Goal: Communication & Community: Answer question/provide support

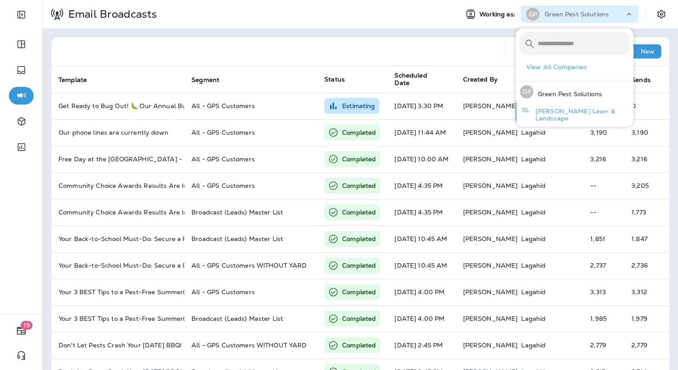
click at [561, 113] on p "[PERSON_NAME] Lawn & Landscape" at bounding box center [580, 115] width 99 height 14
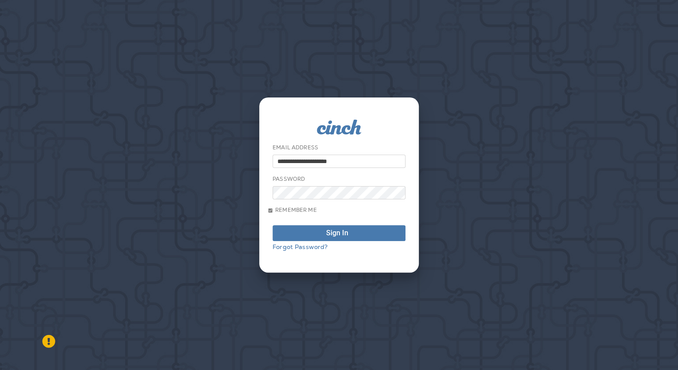
click at [99, 50] on p "Continue to Dashboard" at bounding box center [64, 45] width 70 height 9
click at [363, 234] on span "Sign In" at bounding box center [339, 233] width 123 height 7
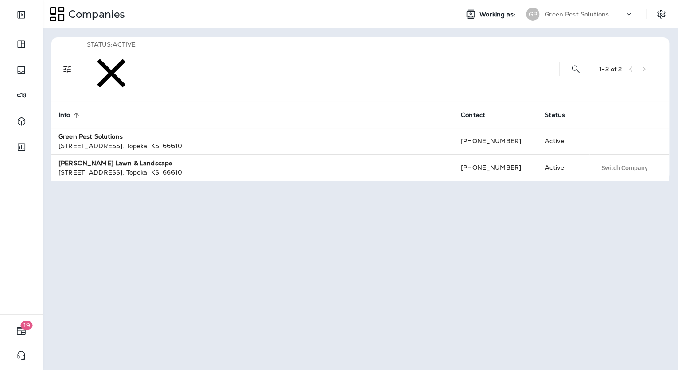
click at [564, 22] on div "[PERSON_NAME] Pest Solutions" at bounding box center [580, 14] width 118 height 18
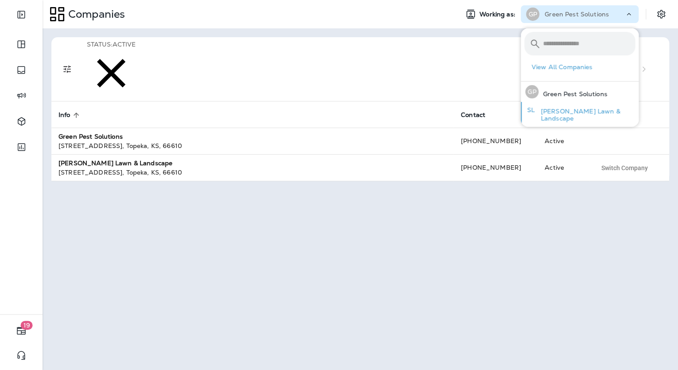
click at [560, 107] on div "[PERSON_NAME] Lawn & Landscape" at bounding box center [580, 112] width 117 height 21
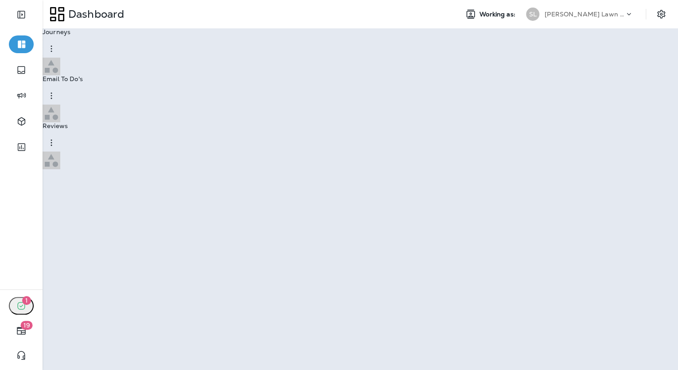
click at [99, 50] on p "Continue to Dashboard" at bounding box center [64, 45] width 70 height 9
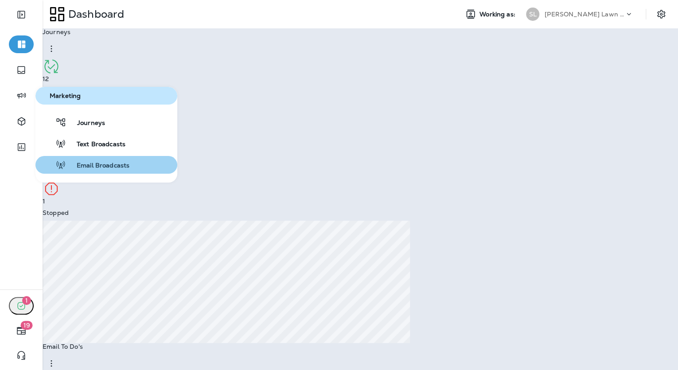
click at [128, 169] on span "Email Broadcasts" at bounding box center [97, 166] width 63 height 8
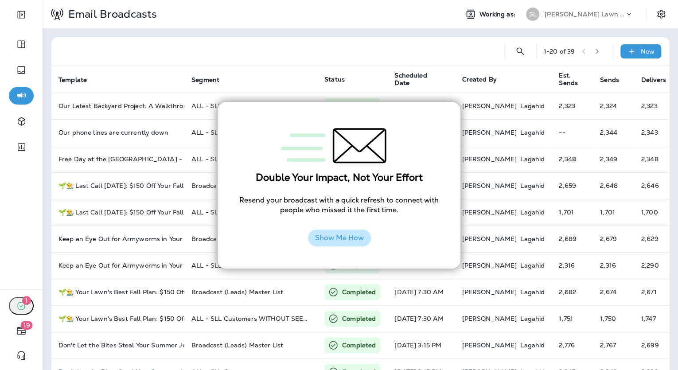
click at [355, 238] on button "Show Me How" at bounding box center [339, 238] width 63 height 17
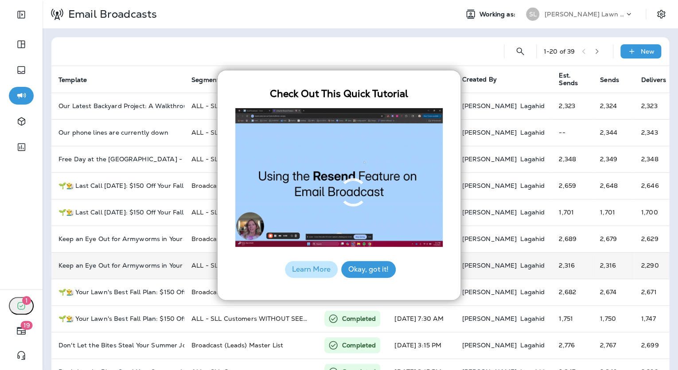
drag, startPoint x: 368, startPoint y: 273, endPoint x: 361, endPoint y: 270, distance: 6.9
click at [368, 273] on button "Okay, got it!" at bounding box center [368, 269] width 55 height 17
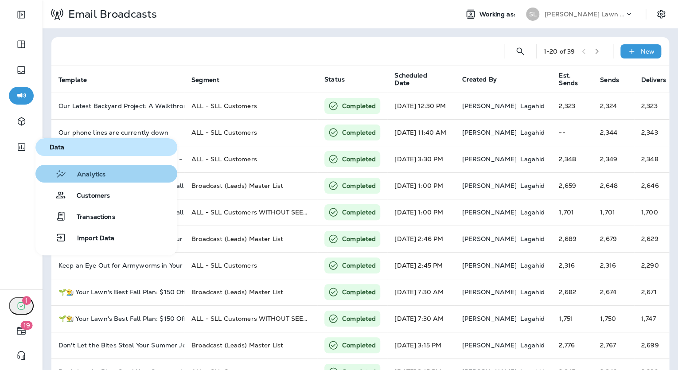
click at [95, 180] on button "Analytics" at bounding box center [106, 174] width 142 height 18
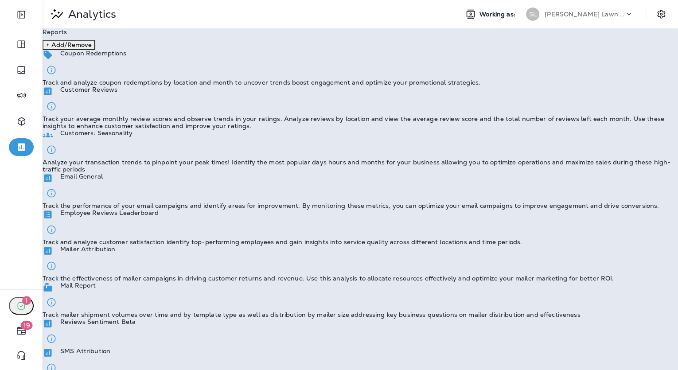
click at [125, 204] on p "Track the performance of your email campaigns and identify areas for improvemen…" at bounding box center [351, 205] width 617 height 7
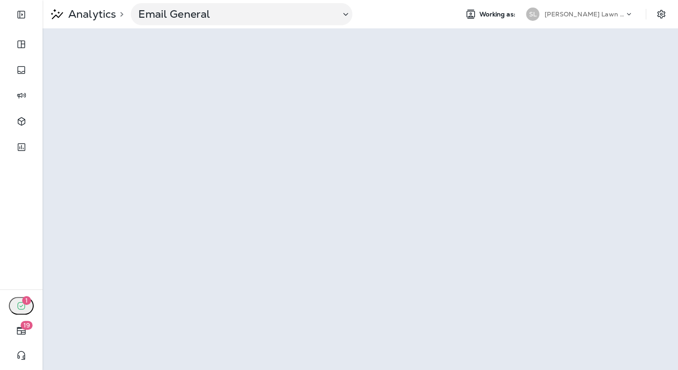
click at [563, 16] on p "[PERSON_NAME] Lawn & Landscape" at bounding box center [585, 14] width 80 height 7
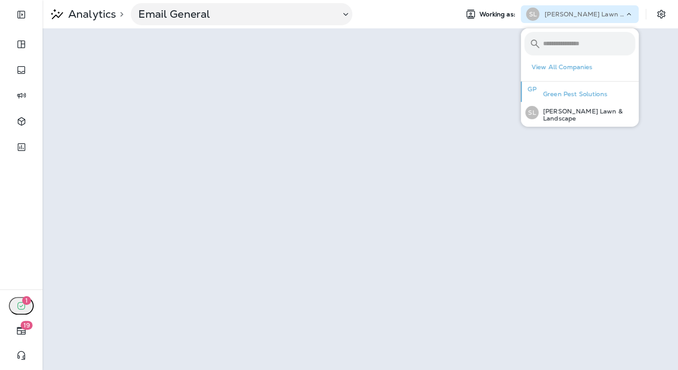
click at [578, 95] on p "Green Pest Solutions" at bounding box center [573, 93] width 69 height 7
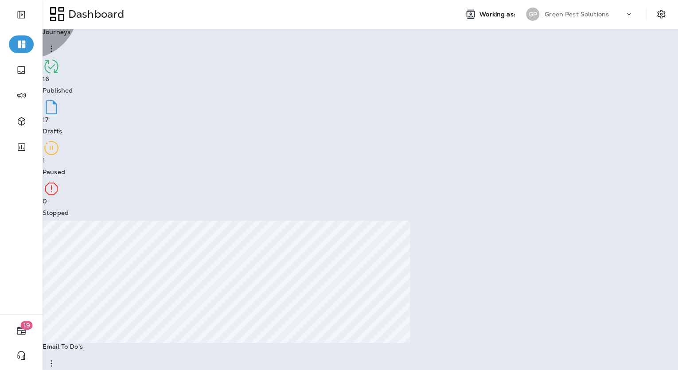
click at [81, 40] on p "Continue to Dashboard" at bounding box center [46, 35] width 70 height 9
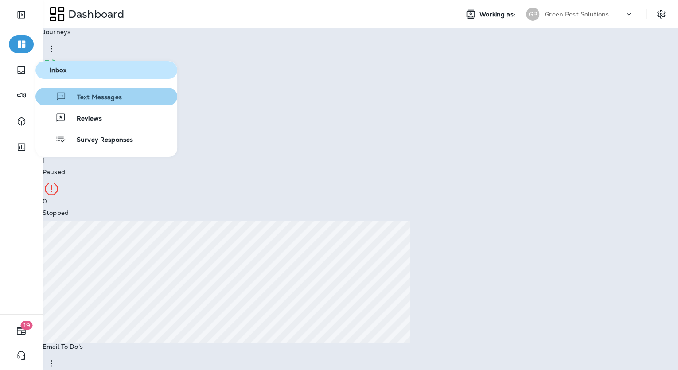
click at [111, 104] on button "Text Messages" at bounding box center [106, 97] width 142 height 18
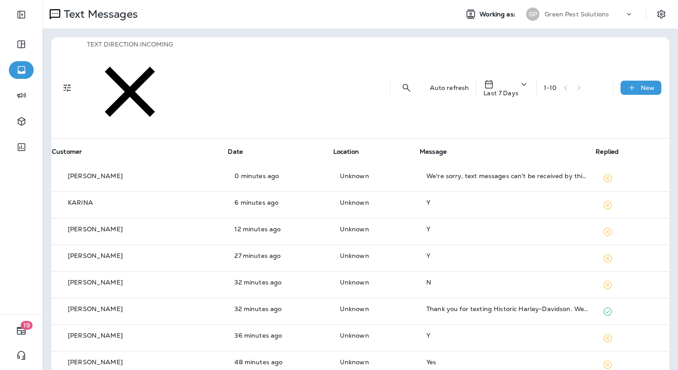
click at [491, 79] on div "Last 7 Days" at bounding box center [507, 88] width 46 height 18
click at [452, 124] on p "Last 7 Days" at bounding box center [434, 120] width 47 height 7
click at [582, 81] on div "1 - 10" at bounding box center [575, 87] width 62 height 13
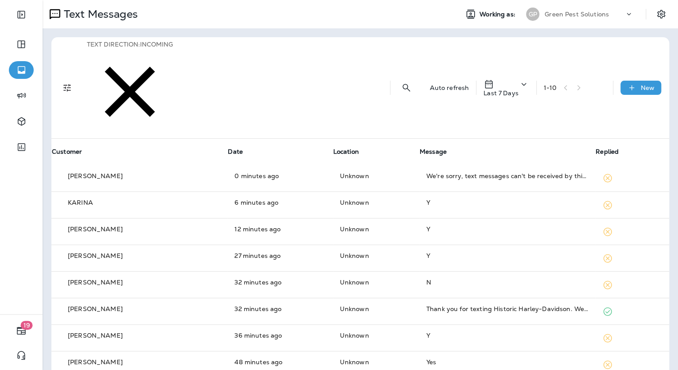
click at [582, 81] on div "1 - 10" at bounding box center [575, 87] width 62 height 13
click at [566, 81] on div "1 - 10" at bounding box center [575, 87] width 62 height 13
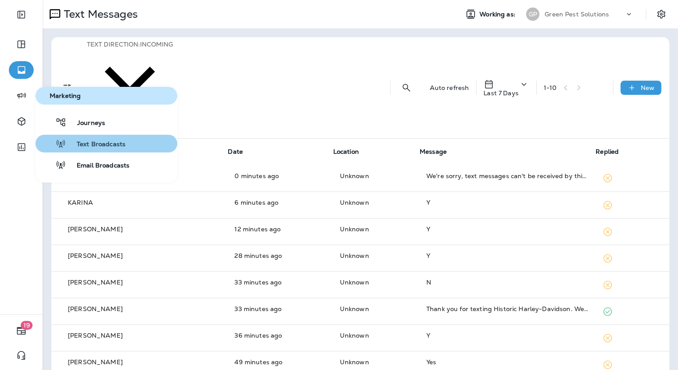
click at [86, 145] on span "Text Broadcasts" at bounding box center [95, 145] width 59 height 8
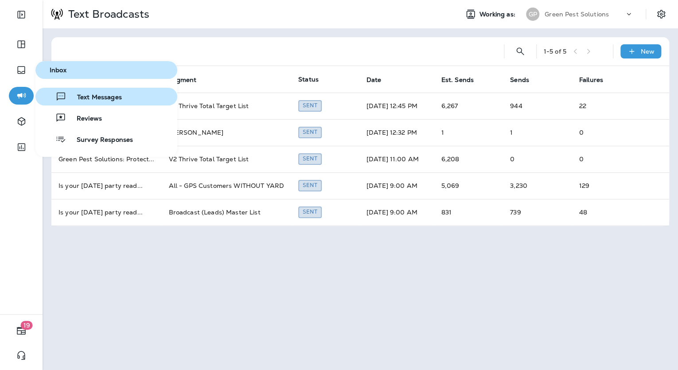
click at [98, 98] on span "Text Messages" at bounding box center [93, 98] width 55 height 8
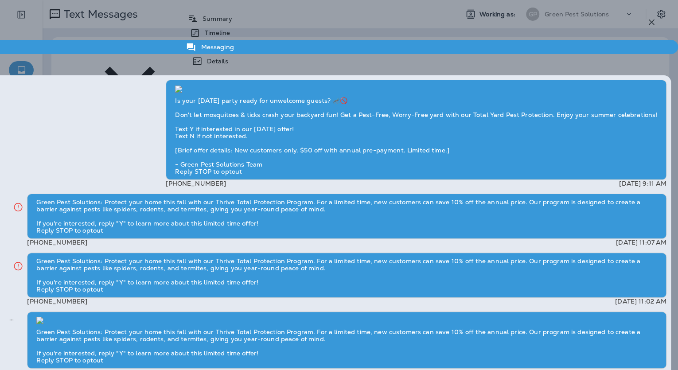
scroll to position [-71, 0]
click at [426, 7] on p "[PERSON_NAME] (No Last Name)" at bounding box center [210, 3] width 937 height 7
click at [536, 7] on p "[PERSON_NAME] (No Last Name)" at bounding box center [210, 3] width 937 height 7
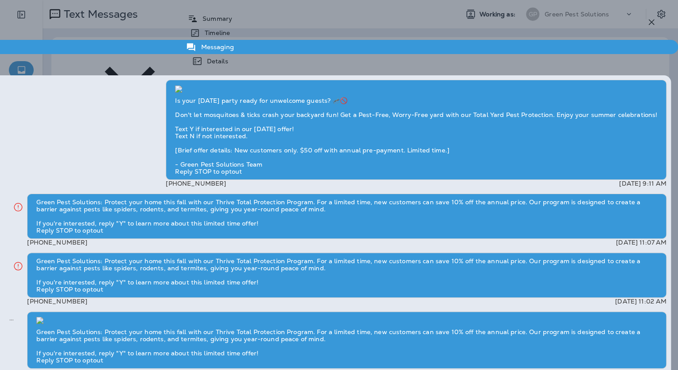
scroll to position [0, 0]
type textarea "*"
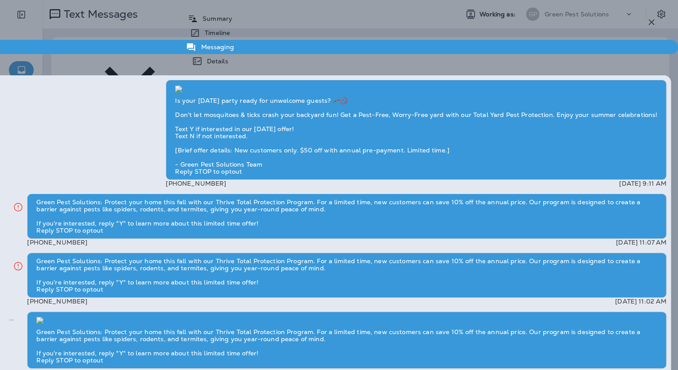
paste textarea "**********"
type textarea "**********"
click at [414, 19] on div "[PERSON_NAME] (No Last Name) Summary Timeline Messaging Details Is your [DATE] …" at bounding box center [210, 294] width 937 height 589
click at [413, 7] on p "[PERSON_NAME] (No Last Name)" at bounding box center [210, 3] width 937 height 7
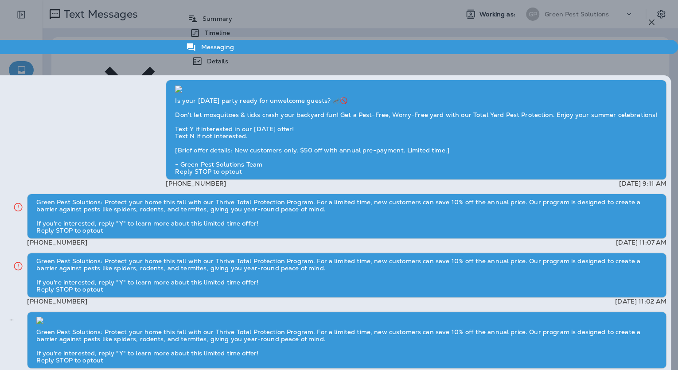
click at [413, 7] on p "[PERSON_NAME] (No Last Name)" at bounding box center [210, 3] width 937 height 7
drag, startPoint x: 413, startPoint y: 24, endPoint x: 406, endPoint y: 27, distance: 7.0
click at [406, 7] on p "[PERSON_NAME] (No Last Name)" at bounding box center [210, 3] width 937 height 7
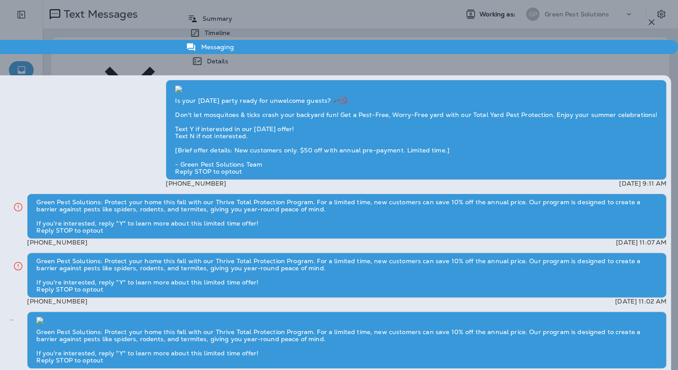
click at [406, 7] on p "[PERSON_NAME] (No Last Name)" at bounding box center [210, 3] width 937 height 7
copy p "[PERSON_NAME]"
click at [232, 22] on p "Summary" at bounding box center [215, 18] width 34 height 7
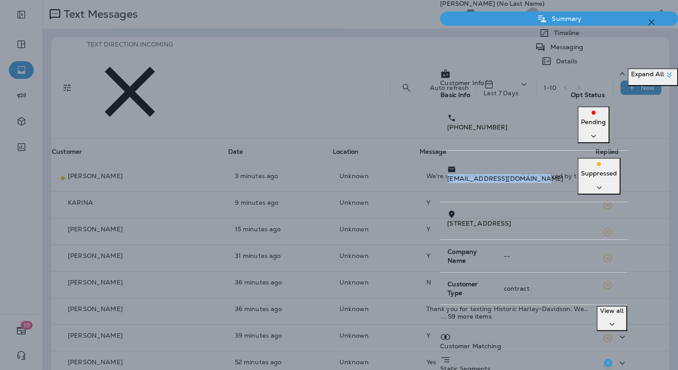
drag, startPoint x: 497, startPoint y: 165, endPoint x: 406, endPoint y: 166, distance: 90.4
click at [447, 166] on div "[EMAIL_ADDRESS][DOMAIN_NAME]" at bounding box center [505, 173] width 116 height 19
copy p "[EMAIL_ADDRESS][DOMAIN_NAME]"
drag, startPoint x: 461, startPoint y: 138, endPoint x: 401, endPoint y: 144, distance: 60.2
click at [440, 144] on td "[PHONE_NUMBER]" at bounding box center [505, 124] width 130 height 51
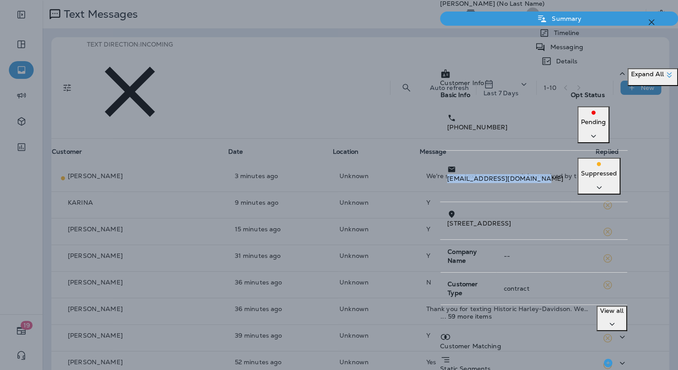
copy p "[PHONE_NUMBER]"
click at [359, 132] on div "[PERSON_NAME] (No Last Name) Summary Timeline Messaging Details Customer Info B…" at bounding box center [339, 185] width 678 height 370
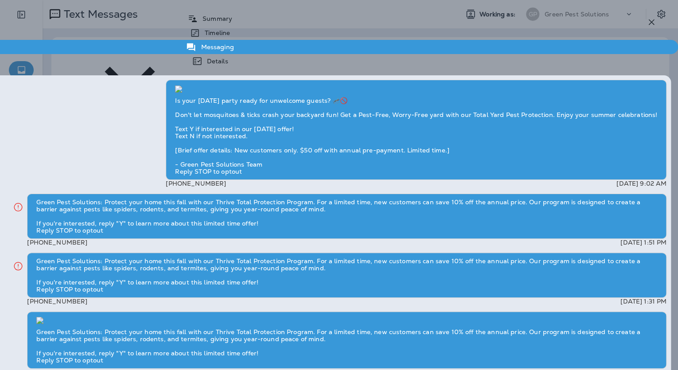
click at [249, 245] on div "[PERSON_NAME] & [PERSON_NAME] Summary Timeline Messaging Details Is your [DATE]…" at bounding box center [339, 185] width 678 height 370
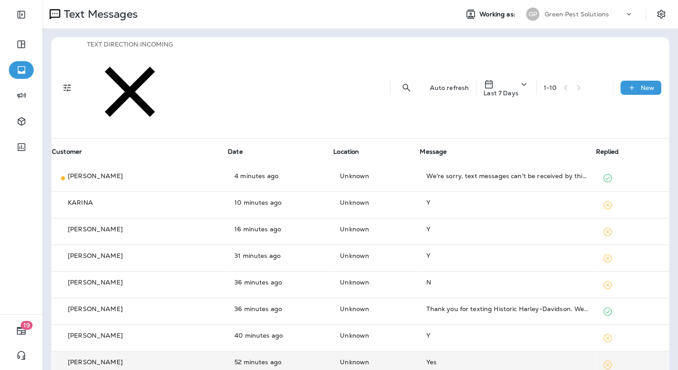
click at [426, 358] on div "Yes" at bounding box center [507, 362] width 162 height 9
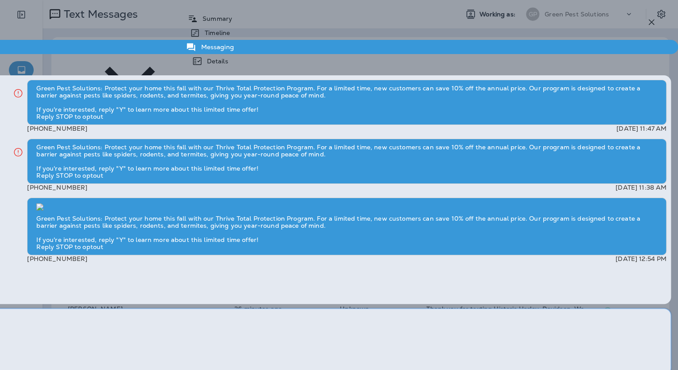
click at [442, 309] on textarea at bounding box center [210, 342] width 923 height 66
paste textarea "**********"
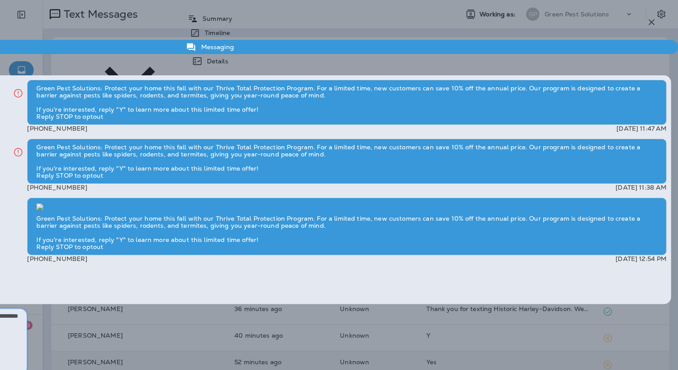
type textarea "**********"
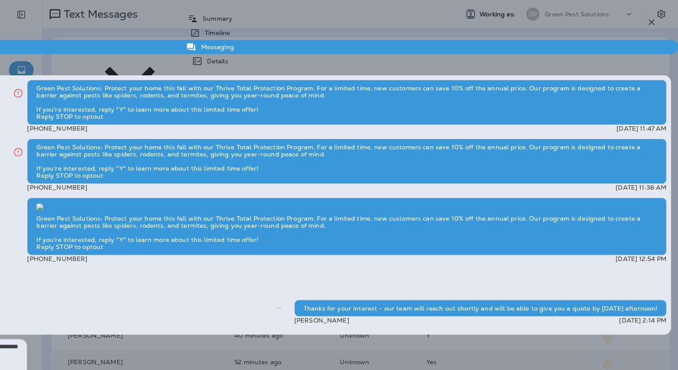
click at [417, 26] on div "Summary" at bounding box center [210, 19] width 937 height 14
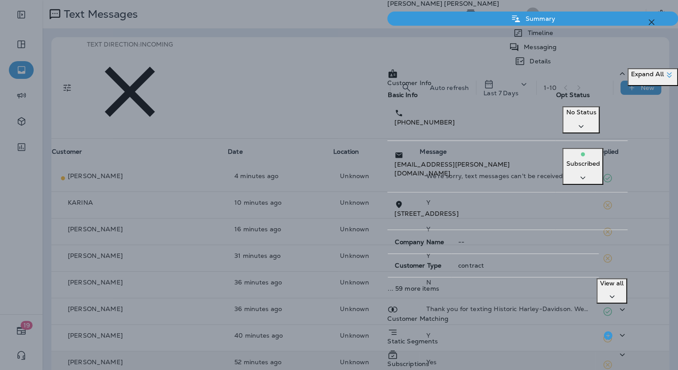
click at [446, 7] on p "[PERSON_NAME]" at bounding box center [532, 3] width 291 height 7
copy div "[PERSON_NAME]"
drag, startPoint x: 498, startPoint y: 167, endPoint x: 406, endPoint y: 165, distance: 91.8
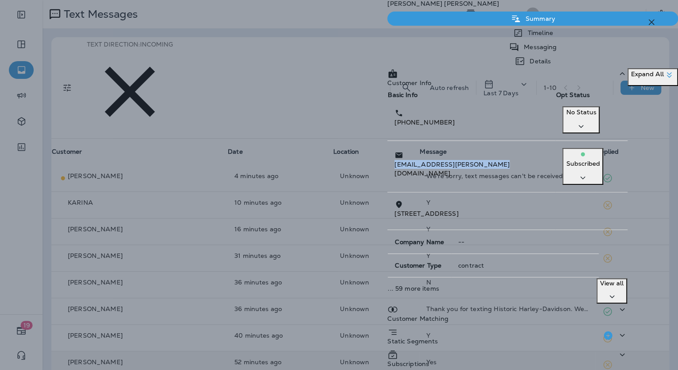
click at [406, 165] on div "[EMAIL_ADDRESS][PERSON_NAME][DOMAIN_NAME]" at bounding box center [472, 163] width 154 height 27
copy p "[EMAIL_ADDRESS][PERSON_NAME][DOMAIN_NAME]"
drag, startPoint x: 459, startPoint y: 137, endPoint x: 406, endPoint y: 139, distance: 53.7
click at [406, 127] on p "[PHONE_NUMBER]" at bounding box center [472, 122] width 154 height 9
copy p "[PHONE_NUMBER]"
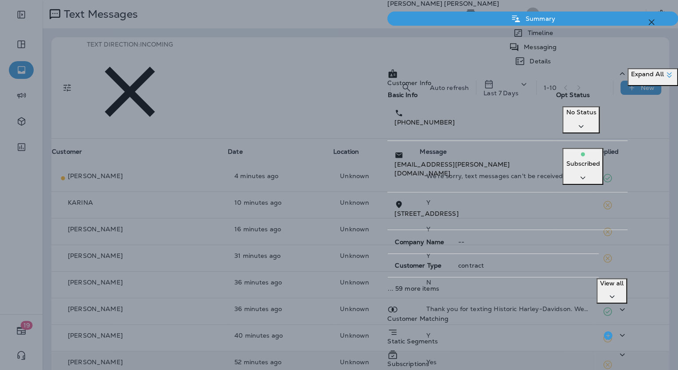
drag, startPoint x: 300, startPoint y: 149, endPoint x: 317, endPoint y: 153, distance: 17.6
click at [300, 149] on div "[PERSON_NAME] Summary Timeline Messaging Details Customer Info Basic Info Opt S…" at bounding box center [339, 185] width 678 height 370
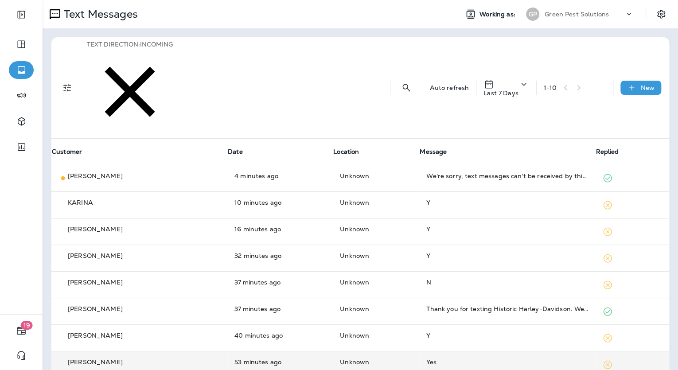
click at [434, 352] on td "Yes" at bounding box center [507, 365] width 176 height 27
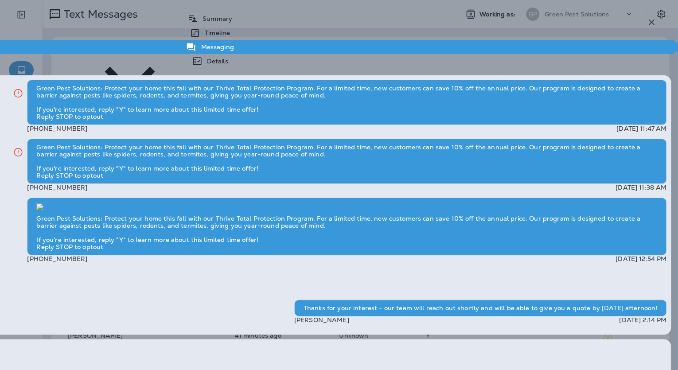
drag, startPoint x: 231, startPoint y: 227, endPoint x: 235, endPoint y: 228, distance: 4.5
click at [231, 227] on div "[PERSON_NAME] Summary Timeline Messaging Details Green Pest Solutions: Protect …" at bounding box center [339, 185] width 678 height 370
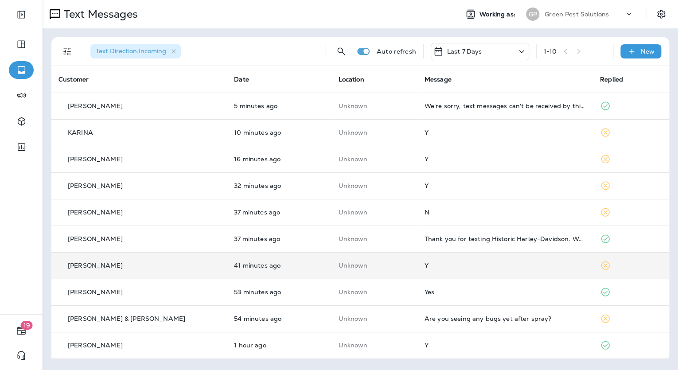
click at [534, 262] on div "Y" at bounding box center [505, 265] width 161 height 7
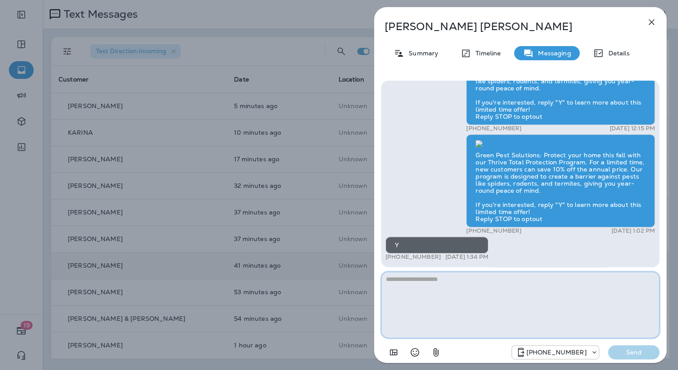
click at [458, 283] on textarea at bounding box center [520, 305] width 278 height 66
paste textarea "**********"
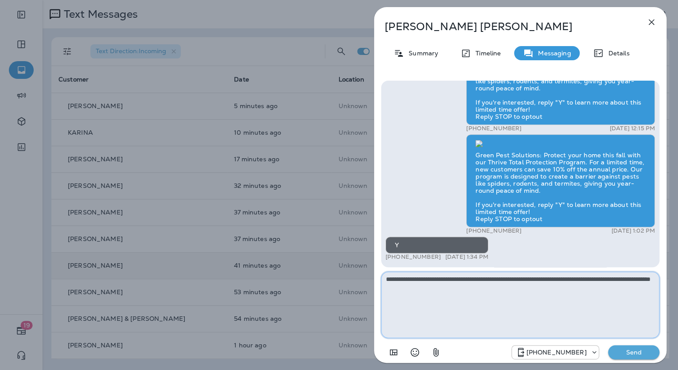
type textarea "**********"
click at [630, 355] on p "Send" at bounding box center [633, 352] width 37 height 8
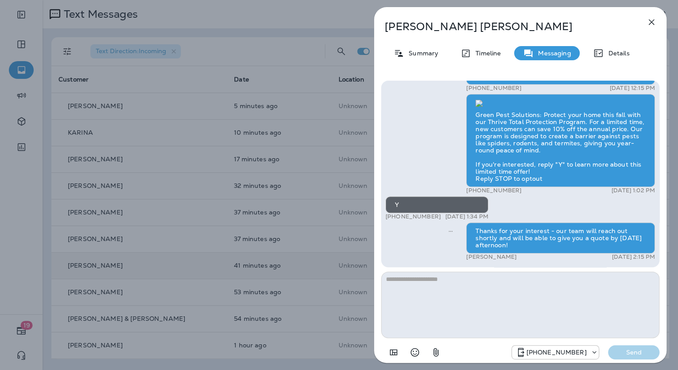
click at [436, 27] on p "Kenneth Jellison" at bounding box center [506, 26] width 242 height 12
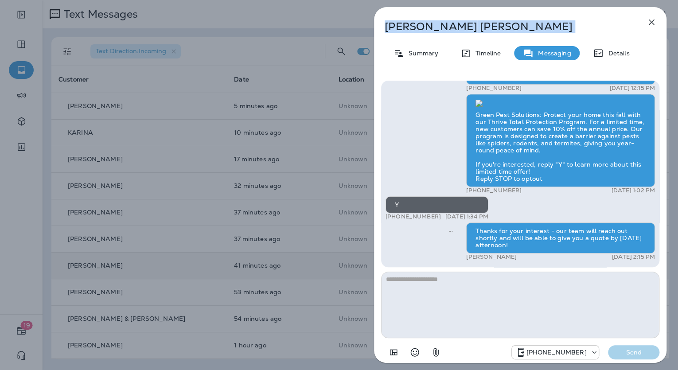
click at [436, 27] on p "Kenneth Jellison" at bounding box center [506, 26] width 242 height 12
copy div "Kenneth Jellison"
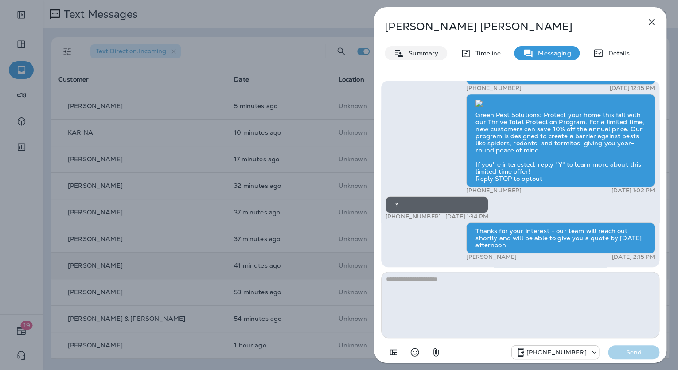
click at [415, 54] on p "Summary" at bounding box center [421, 53] width 34 height 7
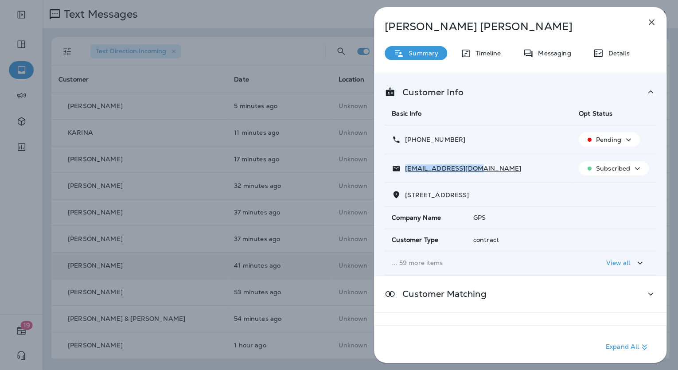
drag, startPoint x: 465, startPoint y: 170, endPoint x: 404, endPoint y: 169, distance: 61.2
click at [404, 169] on div "kwjellison@live.com" at bounding box center [478, 168] width 173 height 9
copy p "kwjellison@live.com"
drag, startPoint x: 456, startPoint y: 137, endPoint x: 406, endPoint y: 141, distance: 49.8
click at [406, 141] on p "+1 (785) 249-6752" at bounding box center [433, 139] width 65 height 7
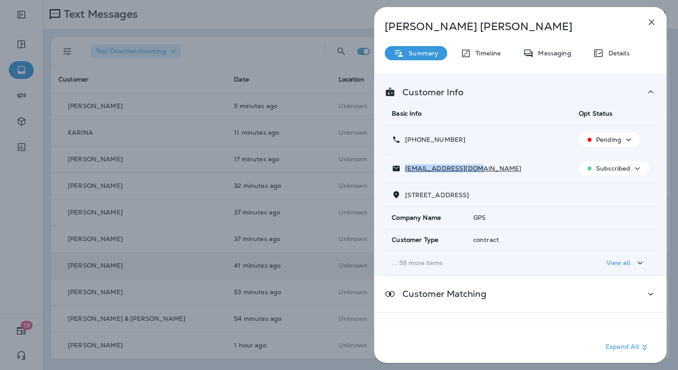
copy p "+1 (785) 249-6752"
click at [207, 207] on div "Kenneth Jellison Summary Timeline Messaging Details Customer Info Basic Info Op…" at bounding box center [339, 185] width 678 height 370
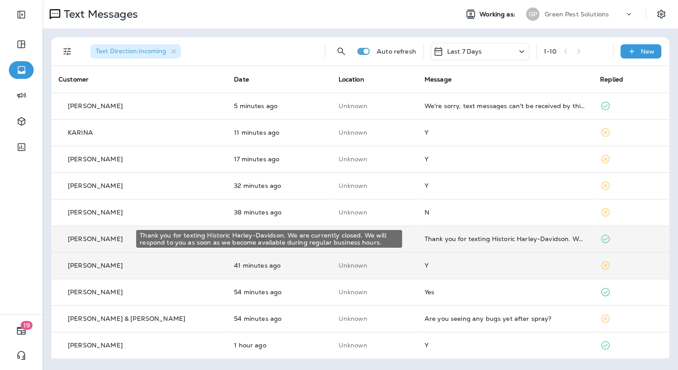
click at [452, 236] on div "Thank you for texting Historic Harley-Davidson. We are currently closed. We wil…" at bounding box center [505, 238] width 161 height 7
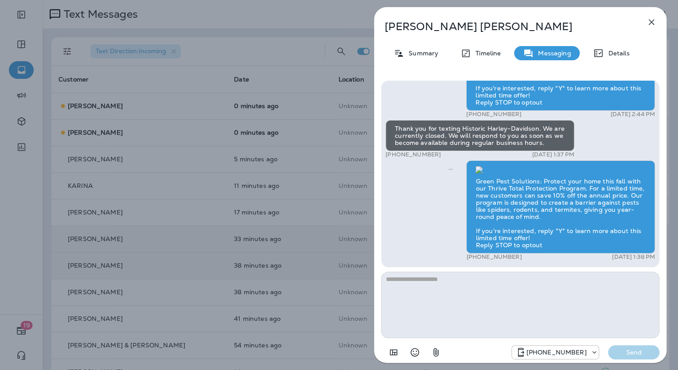
click at [253, 172] on div "Aron Santure Summary Timeline Messaging Details Green Pest Solutions: Protect y…" at bounding box center [339, 185] width 678 height 370
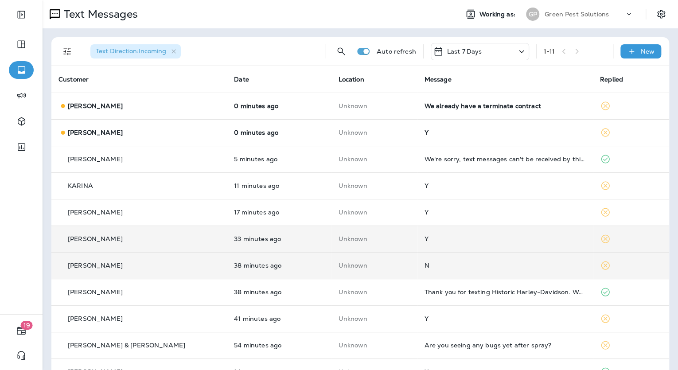
click at [425, 266] on div "N" at bounding box center [505, 265] width 161 height 7
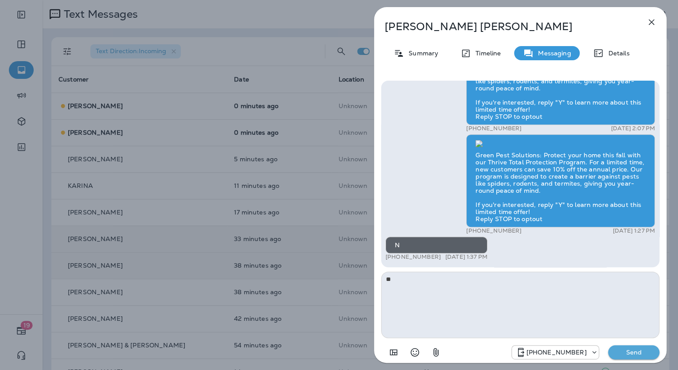
type textarea "*"
type textarea "**********"
click at [645, 351] on p "Send" at bounding box center [633, 352] width 37 height 8
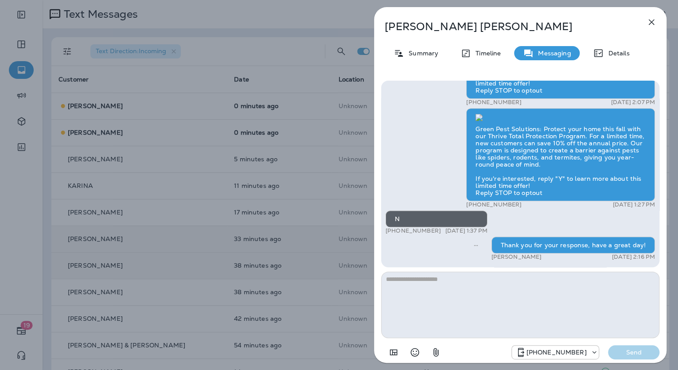
click at [311, 250] on div "Jim Martin Summary Timeline Messaging Details Is your 4th of July party ready f…" at bounding box center [339, 185] width 678 height 370
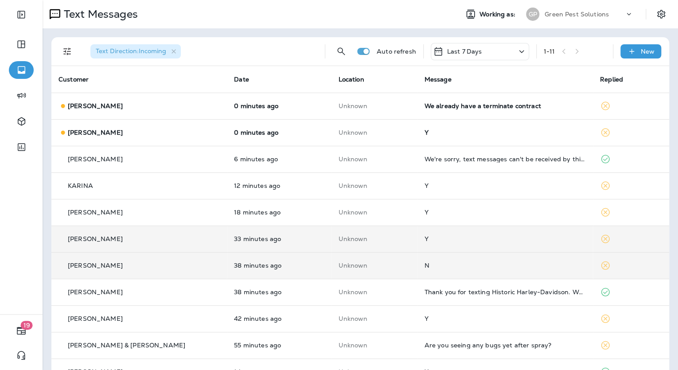
click at [425, 242] on div "Y" at bounding box center [505, 238] width 161 height 7
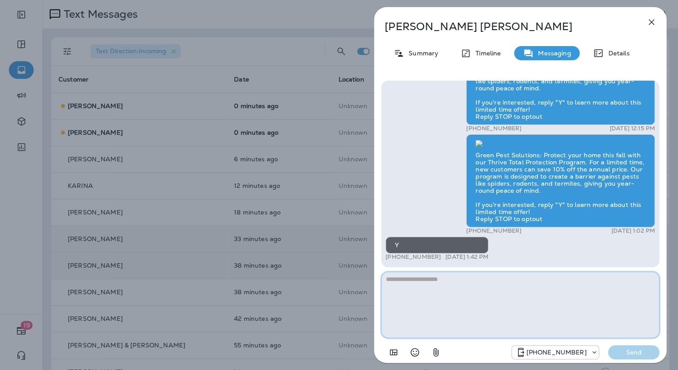
click at [458, 285] on textarea at bounding box center [520, 305] width 278 height 66
paste textarea "**********"
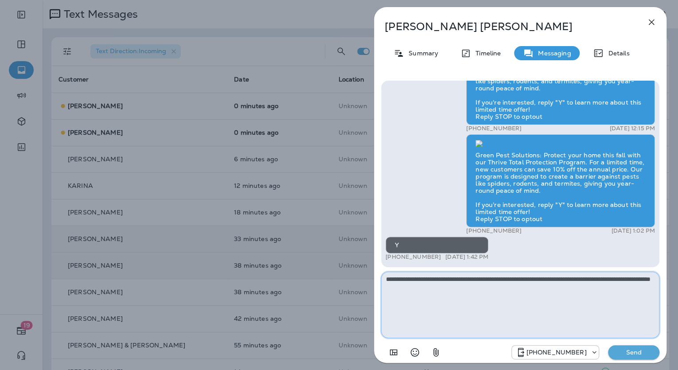
type textarea "**********"
click at [632, 353] on p "Send" at bounding box center [633, 352] width 37 height 8
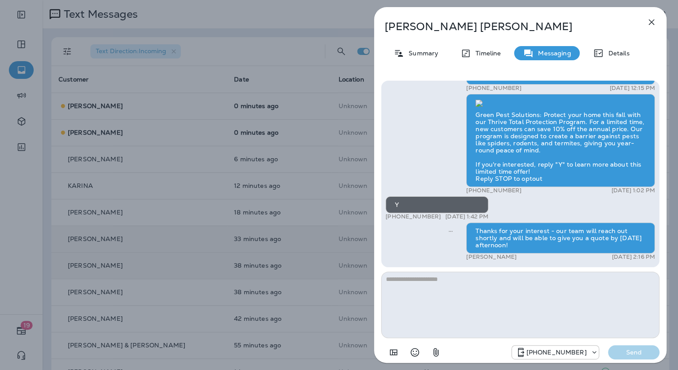
click at [424, 30] on p "Kay Traver" at bounding box center [506, 26] width 242 height 12
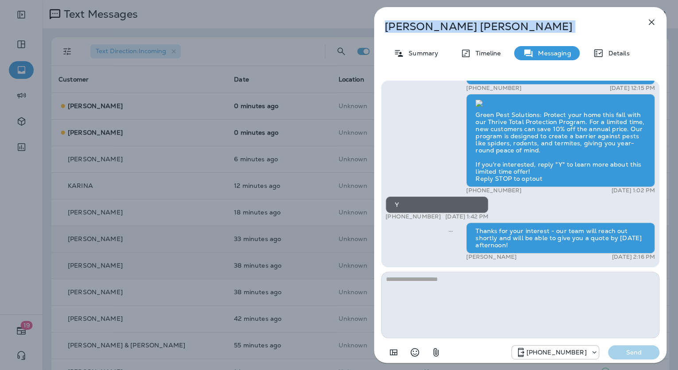
click at [424, 30] on p "Kay Traver" at bounding box center [506, 26] width 242 height 12
copy div "Kay Traver"
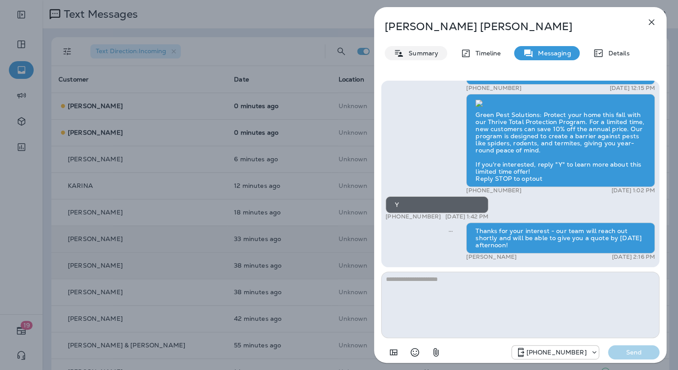
drag, startPoint x: 430, startPoint y: 53, endPoint x: 432, endPoint y: 58, distance: 5.0
click at [430, 53] on p "Summary" at bounding box center [421, 53] width 34 height 7
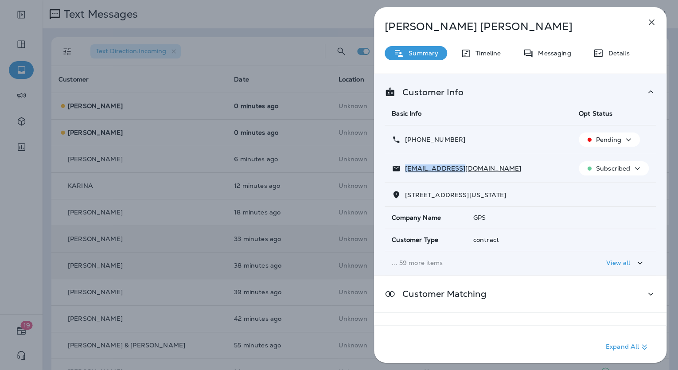
drag, startPoint x: 469, startPoint y: 165, endPoint x: 405, endPoint y: 164, distance: 63.4
click at [405, 164] on div "ktraver@mac.com" at bounding box center [478, 168] width 173 height 9
copy p "ktraver@mac.com"
drag, startPoint x: 469, startPoint y: 136, endPoint x: 405, endPoint y: 136, distance: 63.8
click at [405, 136] on div "+1 (785) 218-8145" at bounding box center [478, 139] width 173 height 9
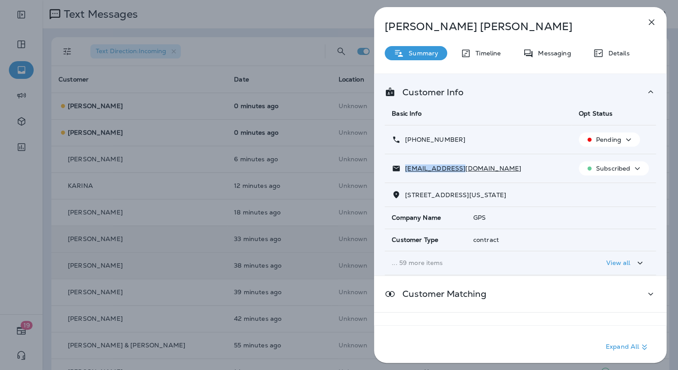
copy p "+1 (785) 218-8145"
drag, startPoint x: 557, startPoint y: 53, endPoint x: 543, endPoint y: 62, distance: 17.3
click at [557, 53] on p "Messaging" at bounding box center [552, 53] width 37 height 7
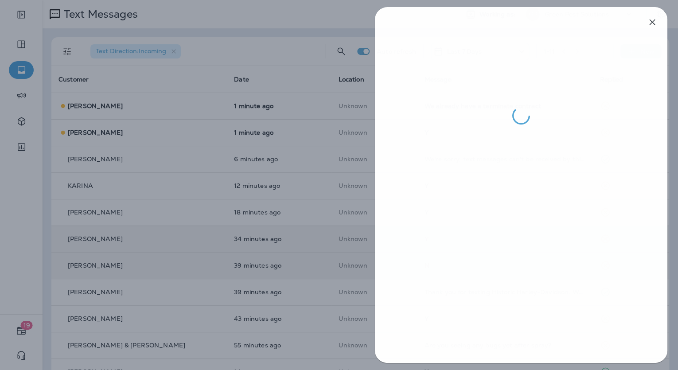
click at [232, 198] on div at bounding box center [340, 185] width 678 height 370
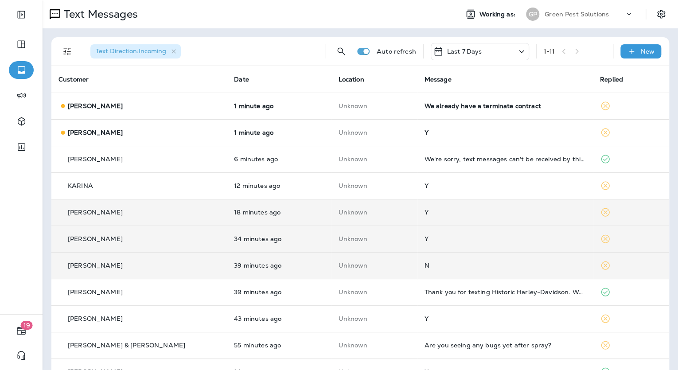
click at [397, 216] on td "Unknown" at bounding box center [374, 212] width 86 height 27
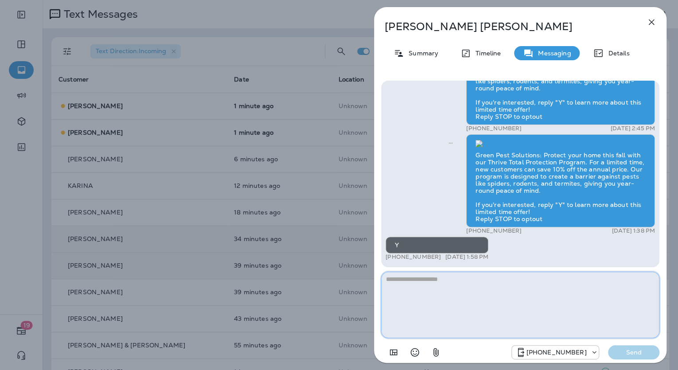
click at [445, 285] on textarea at bounding box center [520, 305] width 278 height 66
paste textarea "**********"
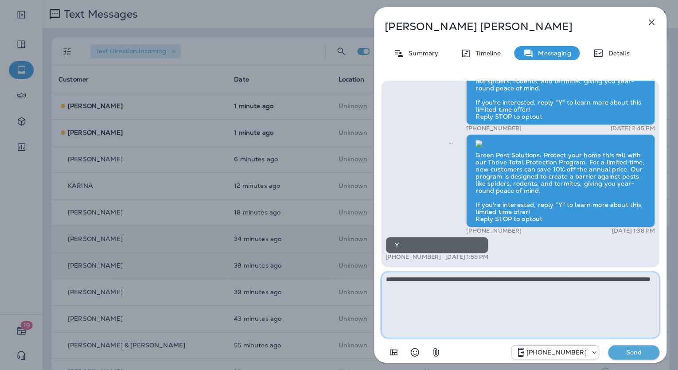
type textarea "**********"
click at [623, 356] on p "Send" at bounding box center [633, 352] width 37 height 8
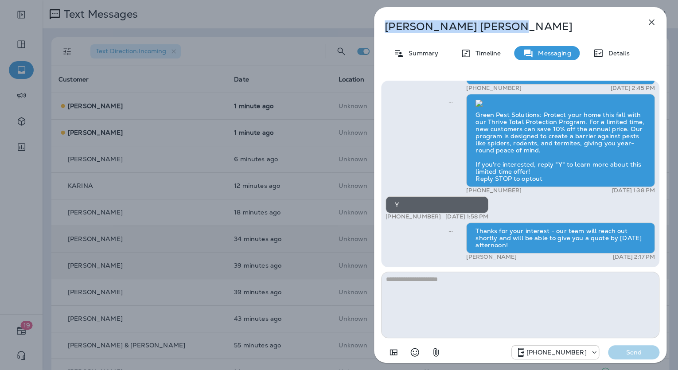
drag, startPoint x: 460, startPoint y: 25, endPoint x: 385, endPoint y: 21, distance: 75.5
click at [385, 21] on p "Patsy Bennett" at bounding box center [506, 26] width 242 height 12
copy p "Patsy Bennett"
click at [429, 50] on p "Summary" at bounding box center [421, 53] width 34 height 7
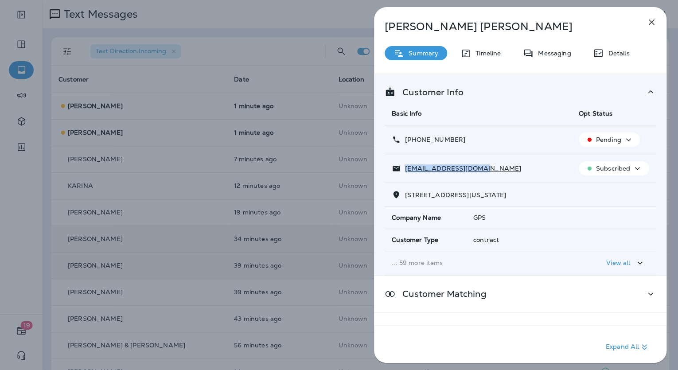
drag, startPoint x: 481, startPoint y: 167, endPoint x: 406, endPoint y: 162, distance: 75.9
click at [406, 162] on td "pbennetteks@yahoo.com" at bounding box center [478, 168] width 187 height 29
copy p "pbennetteks@yahoo.com"
drag, startPoint x: 463, startPoint y: 136, endPoint x: 405, endPoint y: 140, distance: 58.2
click at [405, 140] on div "+1 (785) 608-2601" at bounding box center [478, 139] width 173 height 9
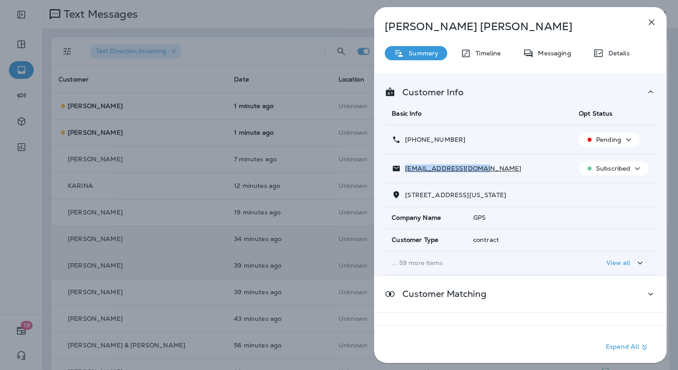
copy p "+1 (785) 608-2601"
click at [328, 193] on div "Patsy Bennett Summary Timeline Messaging Details Customer Info Basic Info Opt S…" at bounding box center [339, 185] width 678 height 370
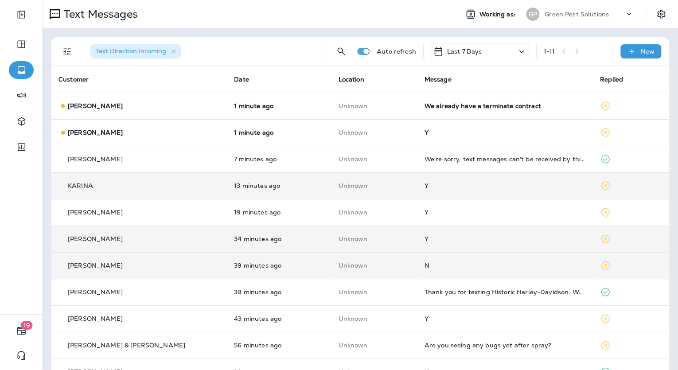
click at [425, 184] on div "Y" at bounding box center [505, 185] width 161 height 7
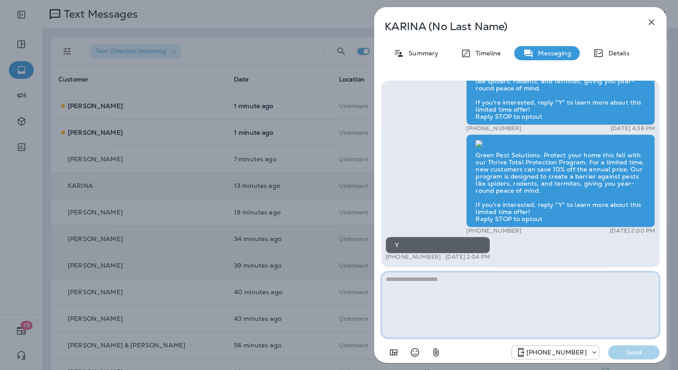
click at [414, 278] on textarea at bounding box center [520, 305] width 278 height 66
paste textarea "**********"
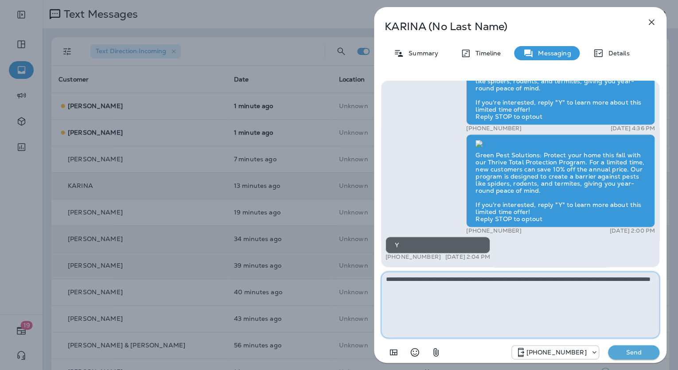
type textarea "**********"
click at [633, 348] on p "Send" at bounding box center [633, 352] width 37 height 8
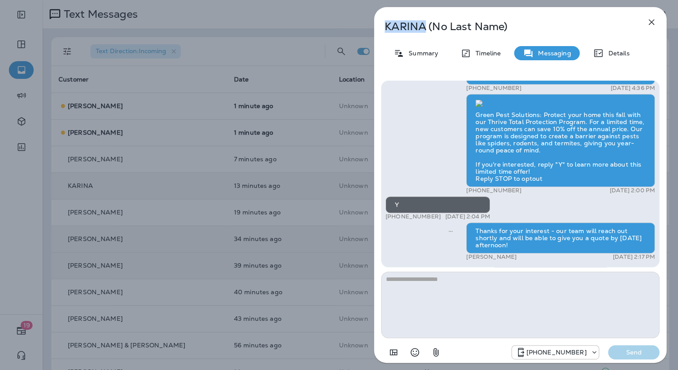
drag, startPoint x: 425, startPoint y: 28, endPoint x: 386, endPoint y: 23, distance: 39.3
click at [386, 23] on p "KARINA (No Last Name)" at bounding box center [506, 26] width 242 height 12
copy p "KARINA"
click at [399, 56] on icon at bounding box center [399, 53] width 8 height 7
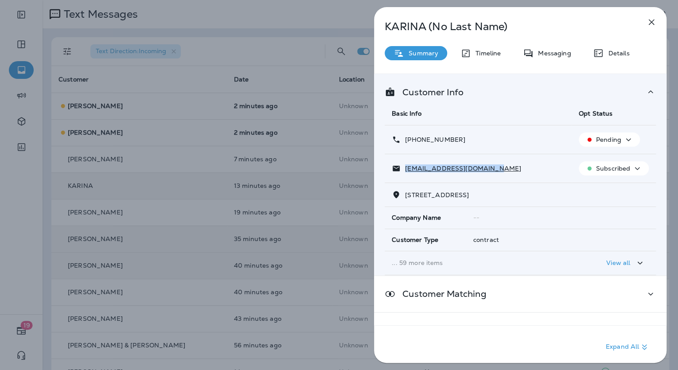
drag, startPoint x: 489, startPoint y: 168, endPoint x: 406, endPoint y: 167, distance: 82.5
click at [406, 167] on div "karina.renna63@gmail.com" at bounding box center [478, 168] width 173 height 9
drag, startPoint x: 474, startPoint y: 140, endPoint x: 406, endPoint y: 138, distance: 68.3
click at [406, 138] on div "+1 (785) 806-6789" at bounding box center [478, 139] width 173 height 9
click at [338, 218] on div "KARINA (No Last Name) Summary Timeline Messaging Details Customer Info Basic In…" at bounding box center [339, 185] width 678 height 370
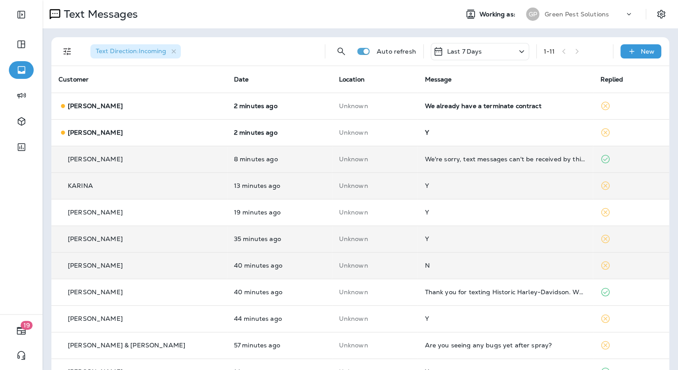
click at [429, 164] on td "We're sorry, text messages can't be received by this phone number." at bounding box center [506, 159] width 176 height 27
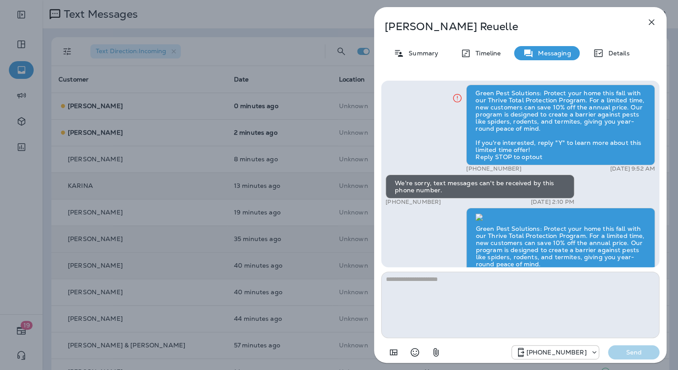
scroll to position [-180, 0]
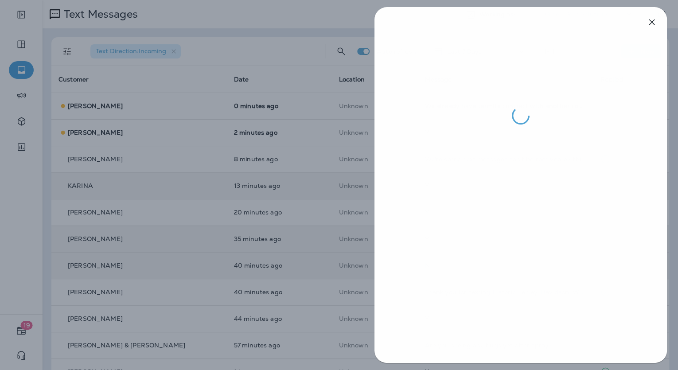
click at [281, 205] on div at bounding box center [339, 185] width 678 height 370
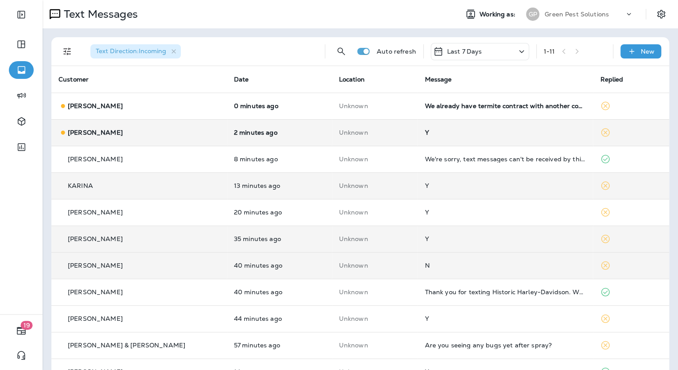
click at [425, 135] on div "Y" at bounding box center [505, 132] width 161 height 7
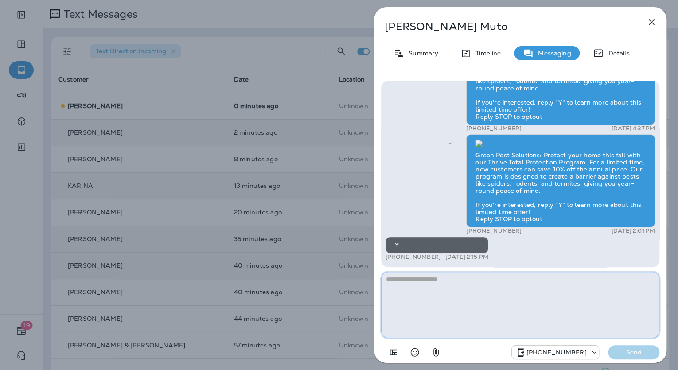
click at [449, 279] on textarea at bounding box center [520, 305] width 278 height 66
paste textarea "**********"
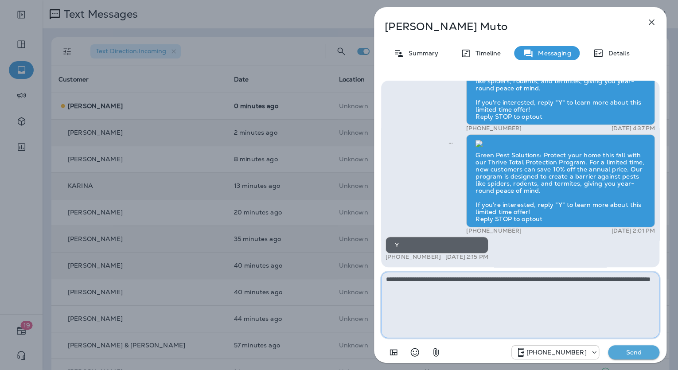
type textarea "**********"
click at [625, 349] on p "Send" at bounding box center [633, 352] width 37 height 8
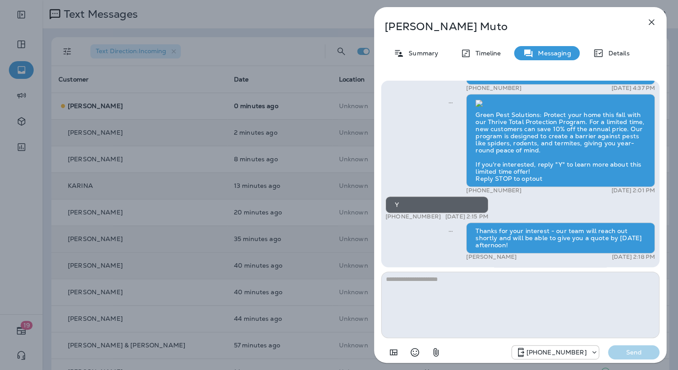
click at [412, 27] on p "Bob Muto" at bounding box center [506, 26] width 242 height 12
click at [428, 57] on div "Summary" at bounding box center [416, 53] width 63 height 14
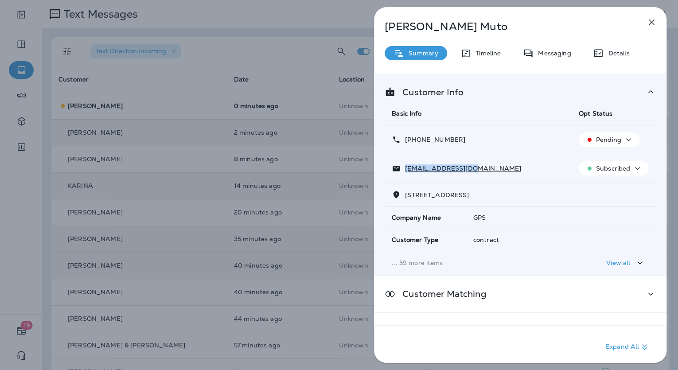
drag, startPoint x: 474, startPoint y: 166, endPoint x: 404, endPoint y: 159, distance: 70.8
click at [404, 159] on td "bobmuto@icloud.com" at bounding box center [478, 168] width 187 height 29
drag, startPoint x: 466, startPoint y: 139, endPoint x: 400, endPoint y: 137, distance: 66.1
click at [400, 137] on div "+1 (913) 909-1989" at bounding box center [478, 139] width 173 height 9
drag, startPoint x: 290, startPoint y: 122, endPoint x: 296, endPoint y: 122, distance: 6.2
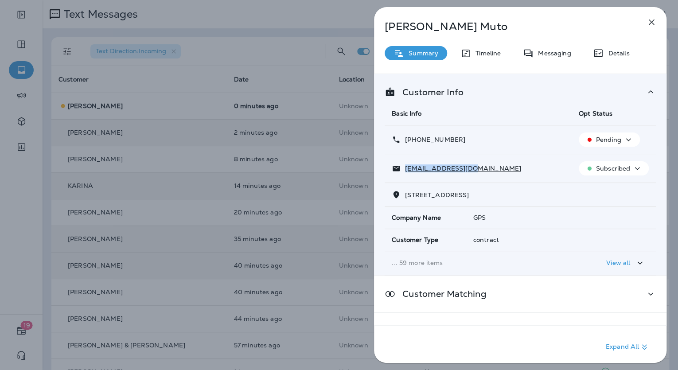
click at [290, 122] on div "Bob Muto Summary Timeline Messaging Details Customer Info Basic Info Opt Status…" at bounding box center [339, 185] width 678 height 370
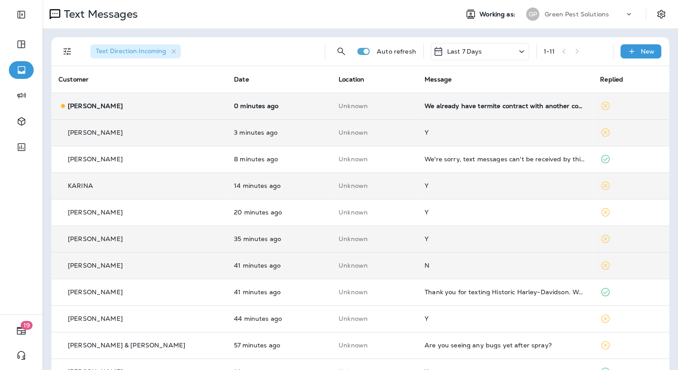
click at [450, 103] on div "We already have termite contract with another company." at bounding box center [505, 105] width 161 height 7
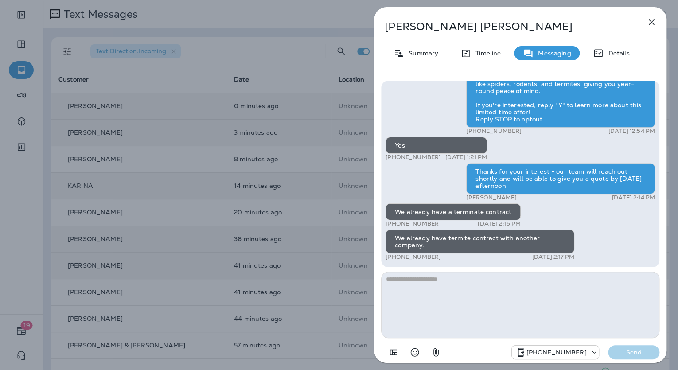
click at [422, 281] on textarea at bounding box center [520, 305] width 278 height 66
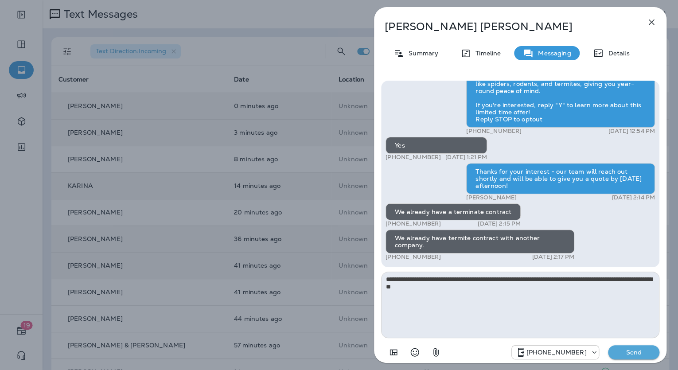
type textarea "**********"
click at [630, 356] on p "Send" at bounding box center [633, 352] width 37 height 8
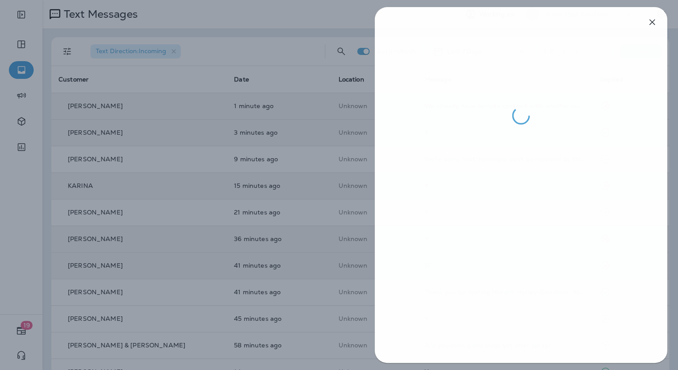
click at [258, 170] on div at bounding box center [339, 185] width 678 height 370
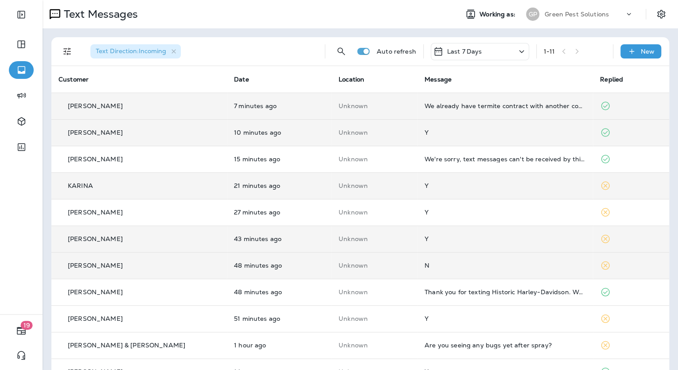
click at [323, 18] on div "Text Messages" at bounding box center [247, 14] width 409 height 18
